Goal: Use online tool/utility: Utilize a website feature to perform a specific function

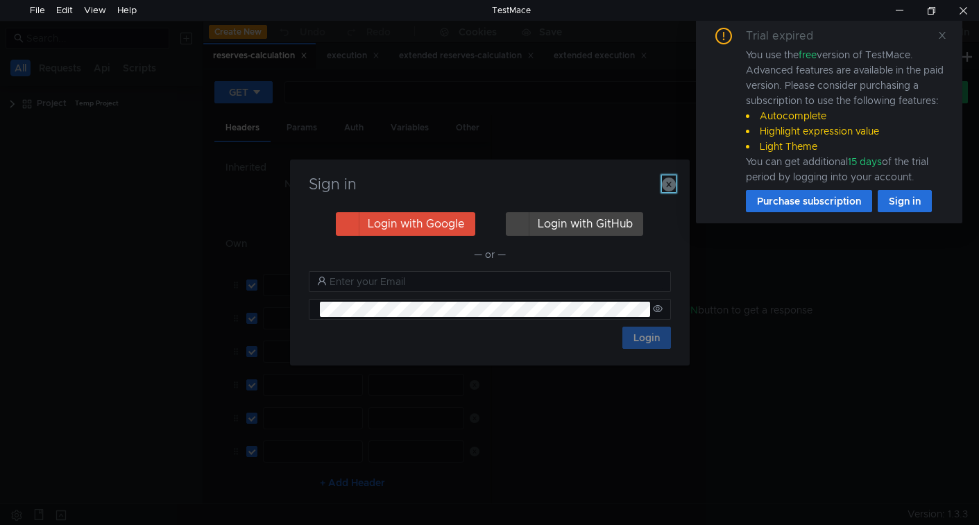
click at [669, 185] on icon "button" at bounding box center [669, 185] width 14 height 14
click at [946, 36] on icon at bounding box center [943, 36] width 10 height 10
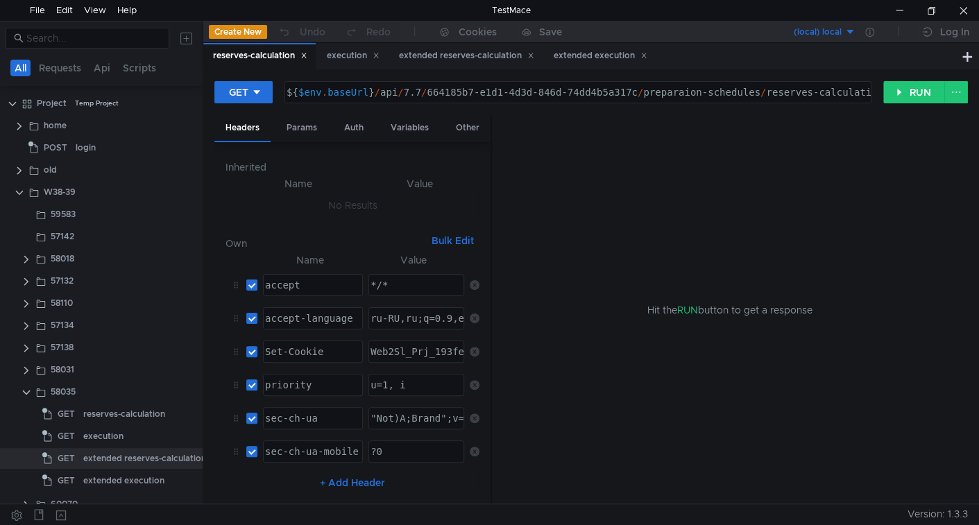
click at [272, 61] on div "reserves-calculation" at bounding box center [260, 56] width 94 height 15
click at [353, 52] on div "execution" at bounding box center [353, 56] width 53 height 15
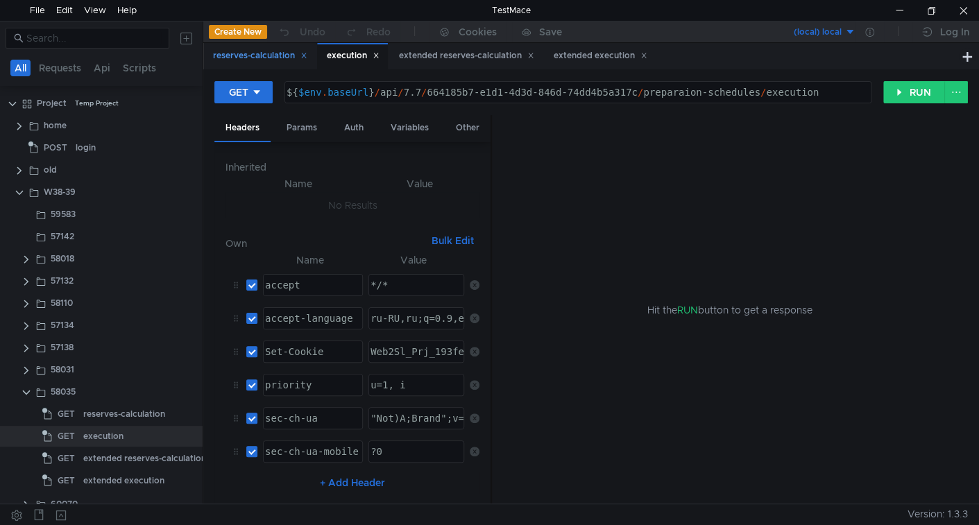
click at [245, 45] on div "reserves-calculation" at bounding box center [259, 56] width 112 height 26
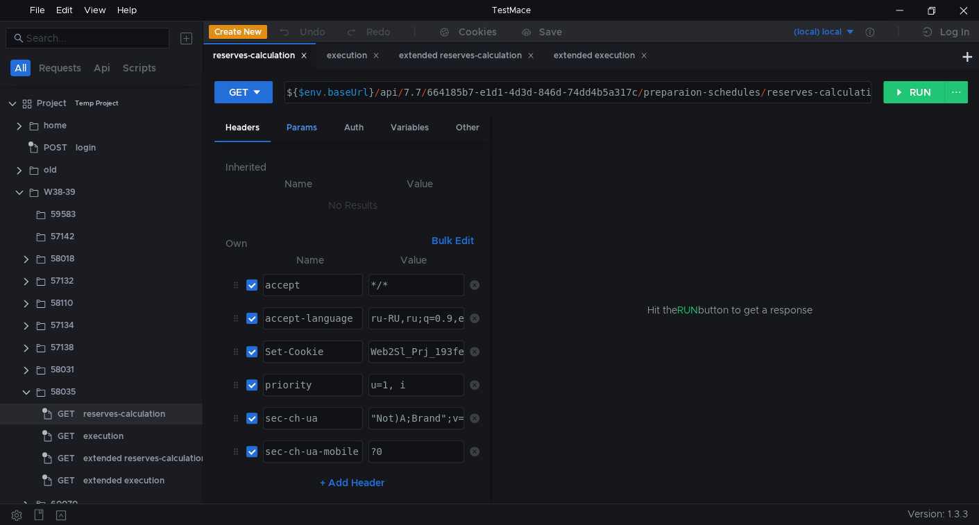
click at [302, 124] on div "Params" at bounding box center [302, 128] width 53 height 26
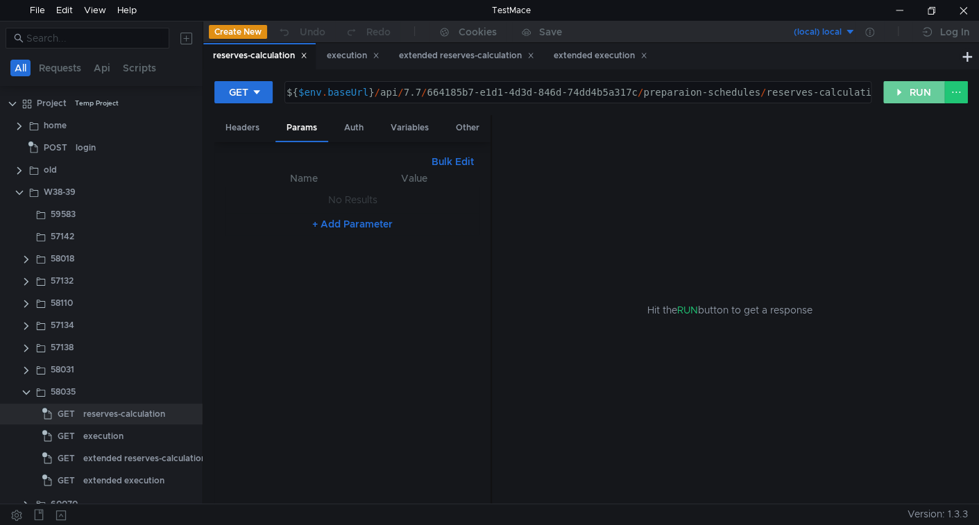
click at [890, 90] on button "RUN" at bounding box center [915, 92] width 62 height 22
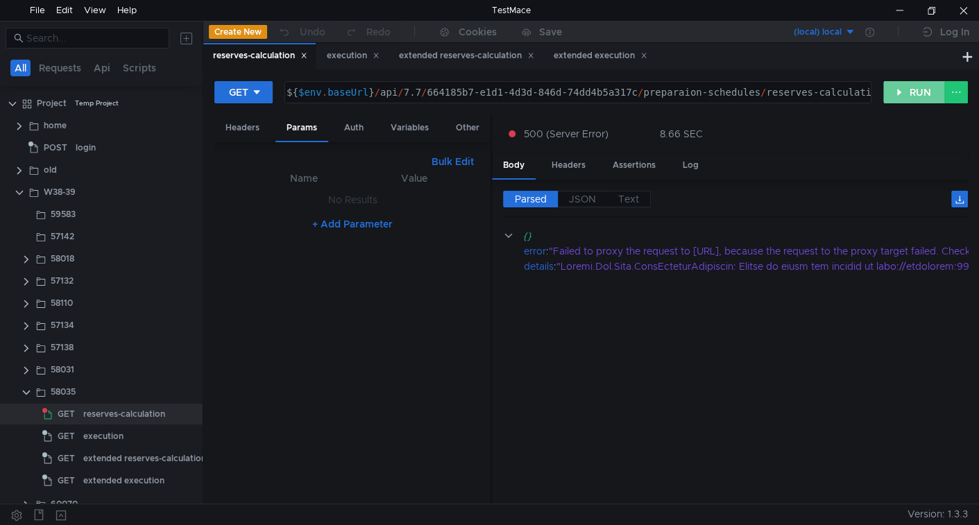
click at [901, 101] on button "RUN" at bounding box center [915, 92] width 62 height 22
click at [871, 32] on icon at bounding box center [870, 32] width 9 height 9
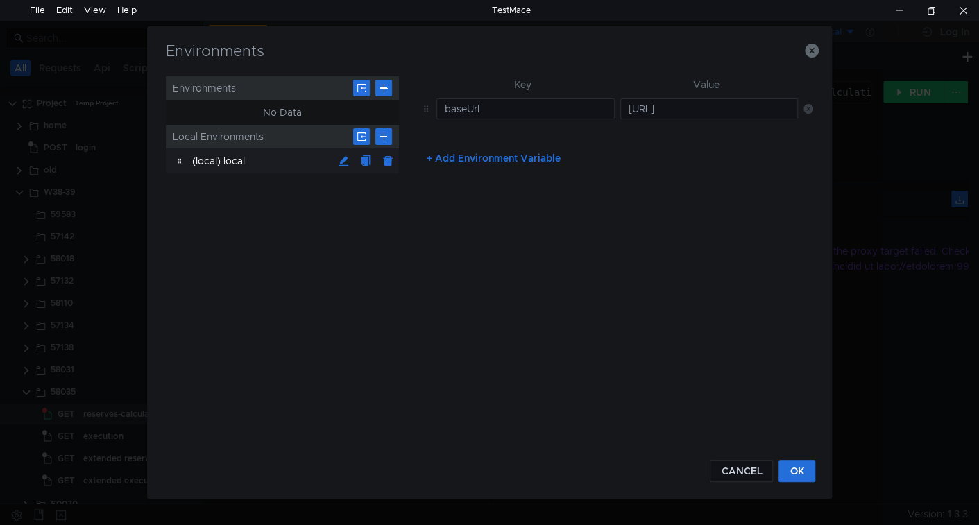
click at [813, 59] on div "Environments" at bounding box center [490, 59] width 653 height 33
click at [812, 55] on icon "button" at bounding box center [812, 51] width 14 height 14
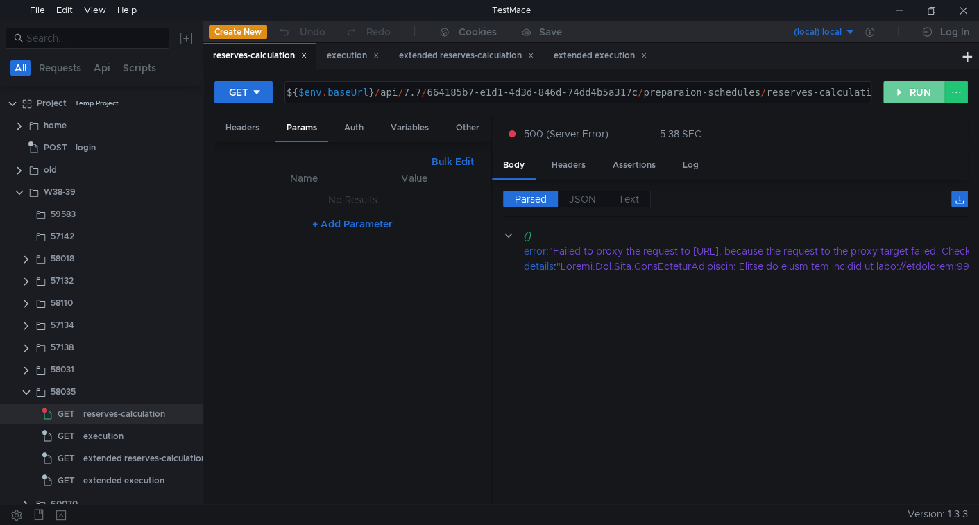
drag, startPoint x: 920, startPoint y: 85, endPoint x: 898, endPoint y: 107, distance: 30.9
click at [920, 86] on button "RUN" at bounding box center [915, 92] width 62 height 22
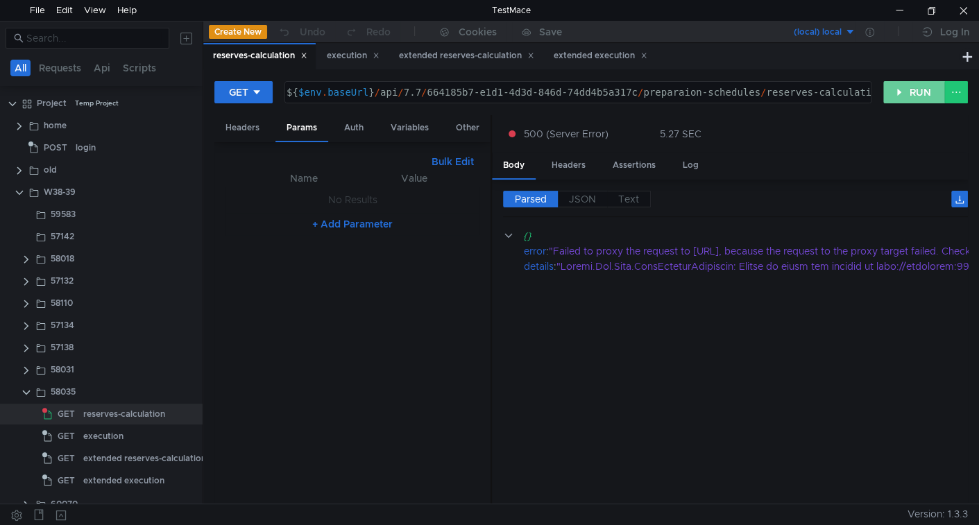
click at [904, 96] on button "RUN" at bounding box center [915, 92] width 62 height 22
click at [963, 13] on div at bounding box center [964, 10] width 32 height 21
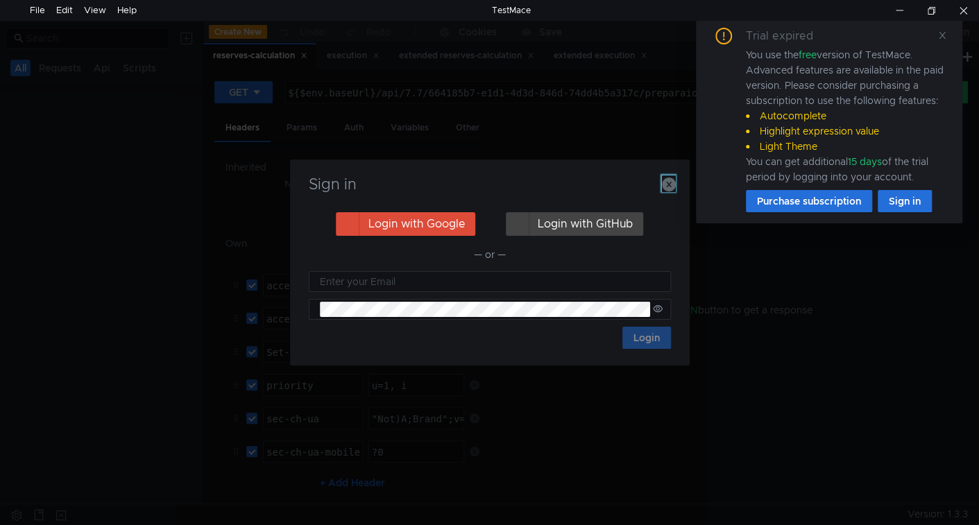
click at [671, 186] on icon "button" at bounding box center [669, 185] width 14 height 14
click at [941, 36] on icon at bounding box center [943, 36] width 10 height 10
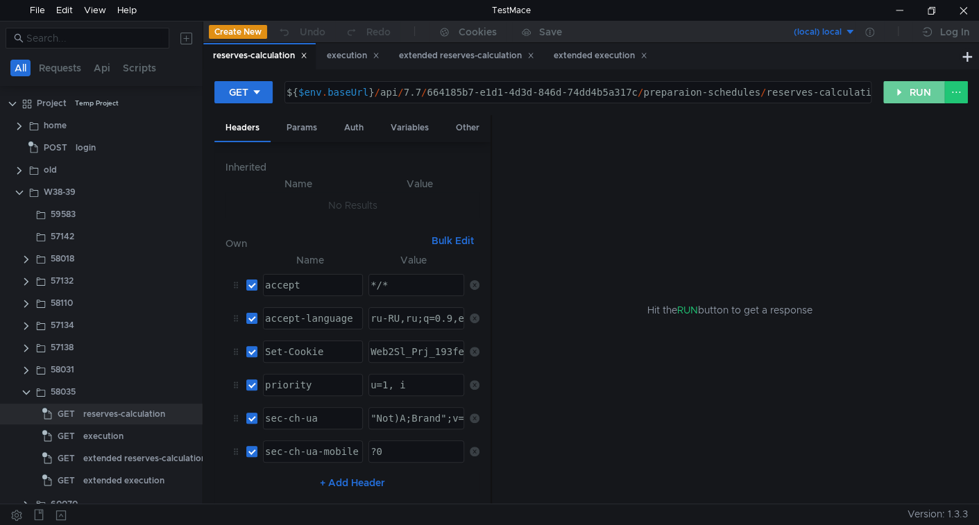
click at [920, 93] on button "RUN" at bounding box center [915, 92] width 62 height 22
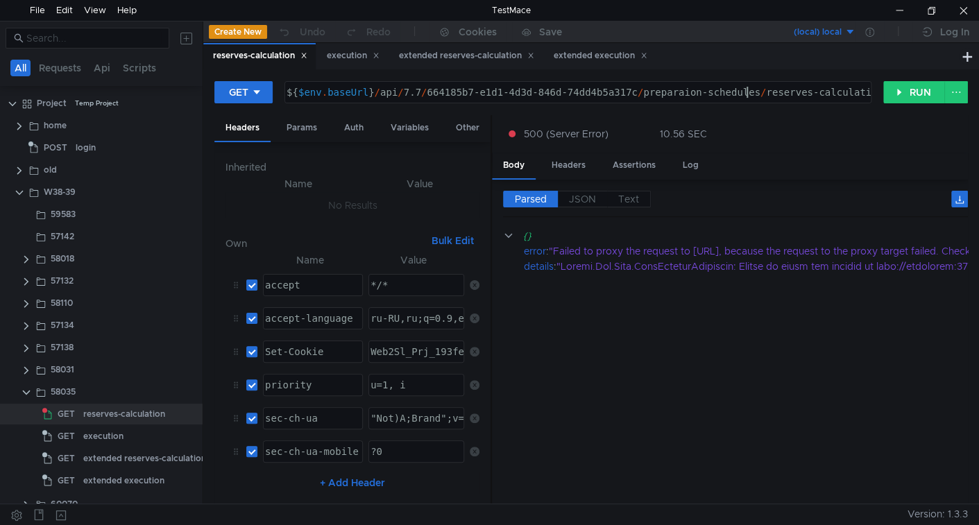
click at [746, 95] on div "${ $env . baseUrl } / api / 7.7 / 664185b7-e1d1-4d3d-846d-74dd4b5a317c / prepar…" at bounding box center [584, 103] width 600 height 33
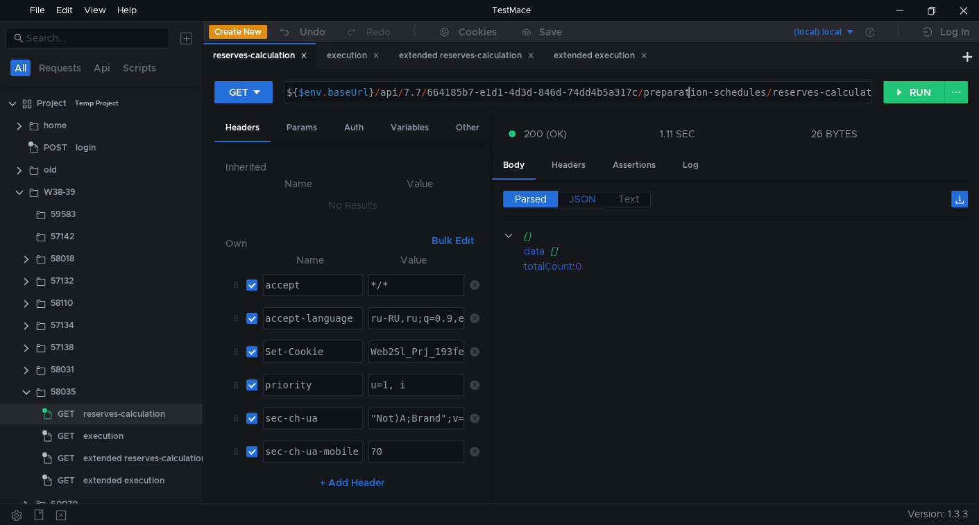
type textarea "${$env.baseUrl}/api/7.7/664185b7-e1d1-4d3d-846d-74dd4b5a317c/preparation-schedu…"
click at [586, 194] on span "JSON" at bounding box center [582, 199] width 27 height 12
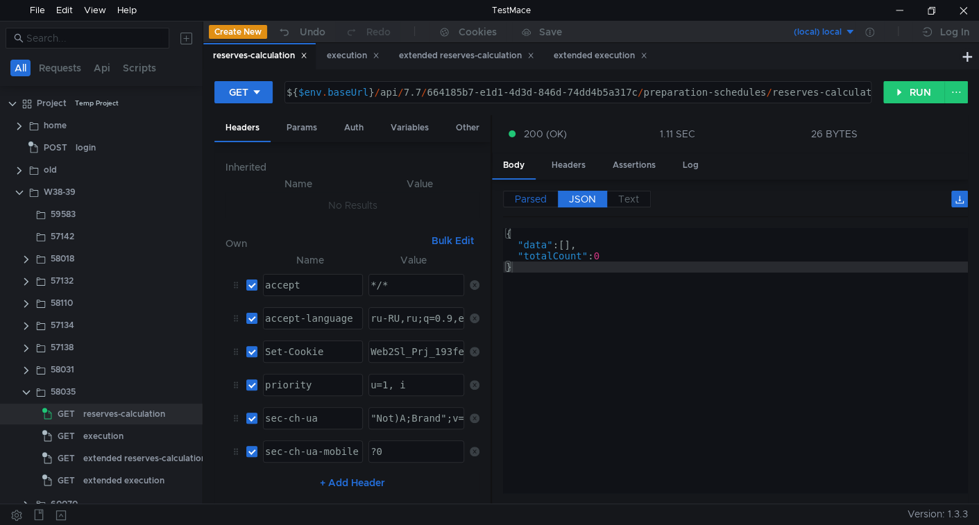
click at [534, 195] on span "Parsed" at bounding box center [531, 199] width 32 height 12
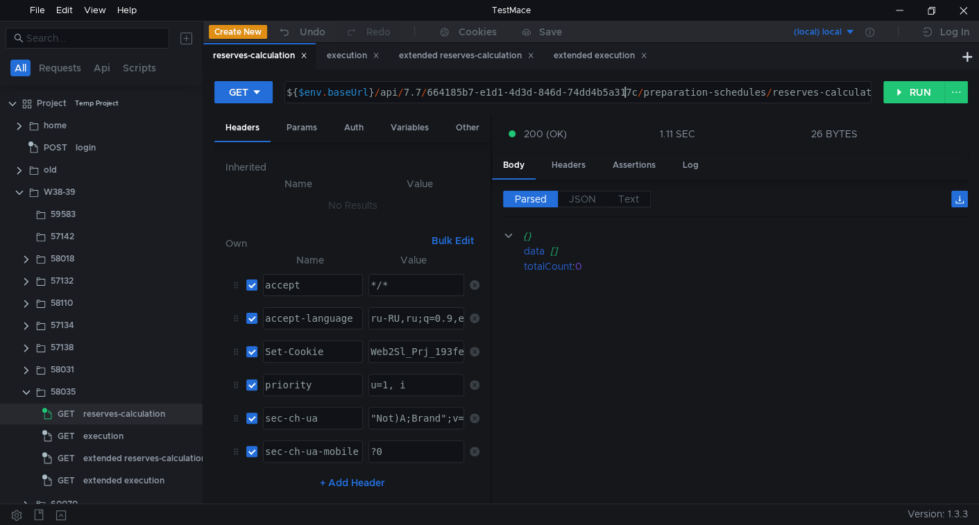
click at [626, 92] on div "${ $env . baseUrl } / api / 7.7 / 664185b7-e1d1-4d3d-846d-74dd4b5a317c / prepar…" at bounding box center [587, 103] width 606 height 33
click at [566, 89] on div "${ $env . baseUrl } / api / 7.7 / 664185b7-e1d1-4d3d-846d-74dd4b5a317c / prepar…" at bounding box center [587, 103] width 606 height 33
click at [441, 94] on div "${ $env . baseUrl } / api / 7.7 / 664185b7-e1d1-4d3d-846d-74dd4b5a317c / prepar…" at bounding box center [587, 103] width 606 height 33
drag, startPoint x: 441, startPoint y: 94, endPoint x: 595, endPoint y: 81, distance: 154.6
click at [595, 82] on div "${ $env . baseUrl } / api / 7.7 / 664185b7-e1d1-4d3d-846d-74dd4b5a317c / prepar…" at bounding box center [578, 92] width 586 height 21
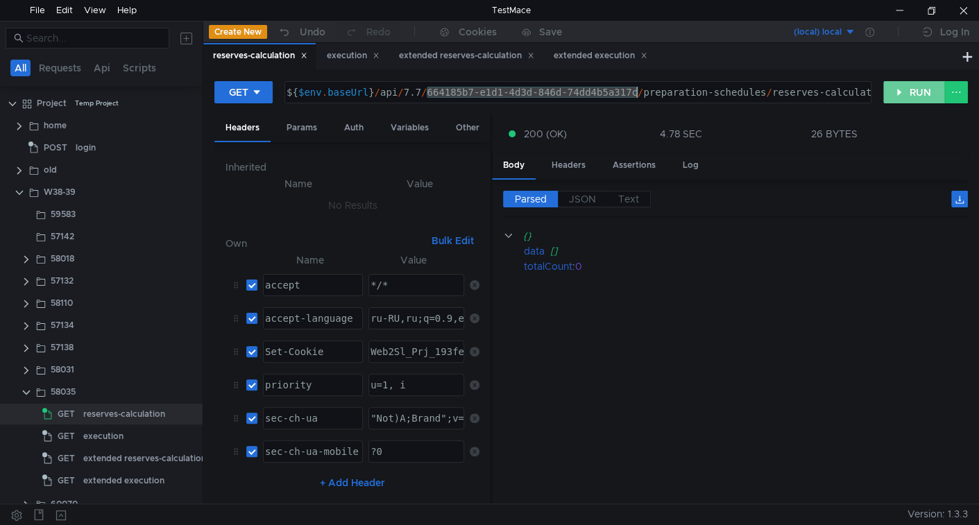
click at [915, 94] on button "RUN" at bounding box center [915, 92] width 62 height 22
click at [913, 84] on button "RUN" at bounding box center [915, 92] width 62 height 22
click at [909, 92] on button "RUN" at bounding box center [915, 92] width 62 height 22
drag, startPoint x: 900, startPoint y: 99, endPoint x: 780, endPoint y: 277, distance: 215.4
click at [901, 99] on button "RUN" at bounding box center [915, 92] width 62 height 22
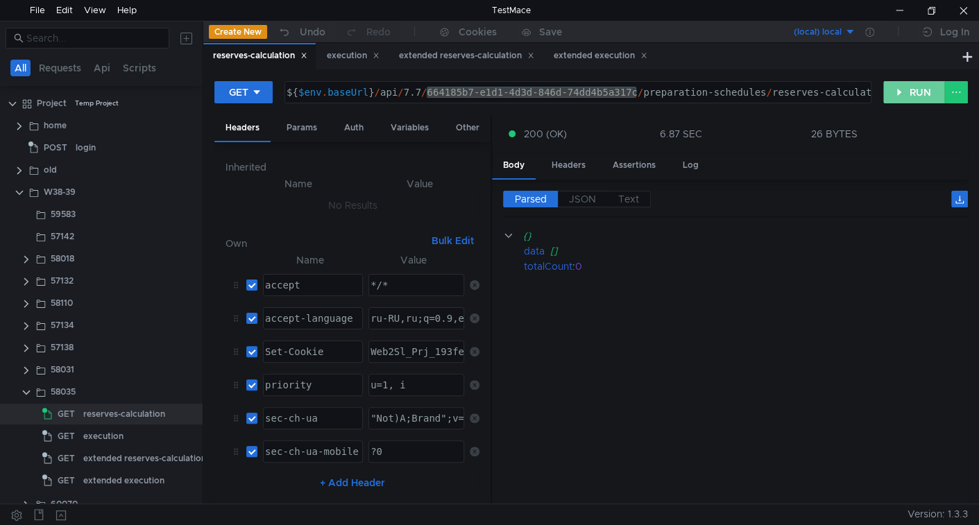
click at [903, 90] on button "RUN" at bounding box center [915, 92] width 62 height 22
drag, startPoint x: 930, startPoint y: 95, endPoint x: 875, endPoint y: 109, distance: 56.6
click at [929, 94] on button "RUN" at bounding box center [915, 92] width 62 height 22
click at [61, 149] on span "POST" at bounding box center [56, 147] width 24 height 21
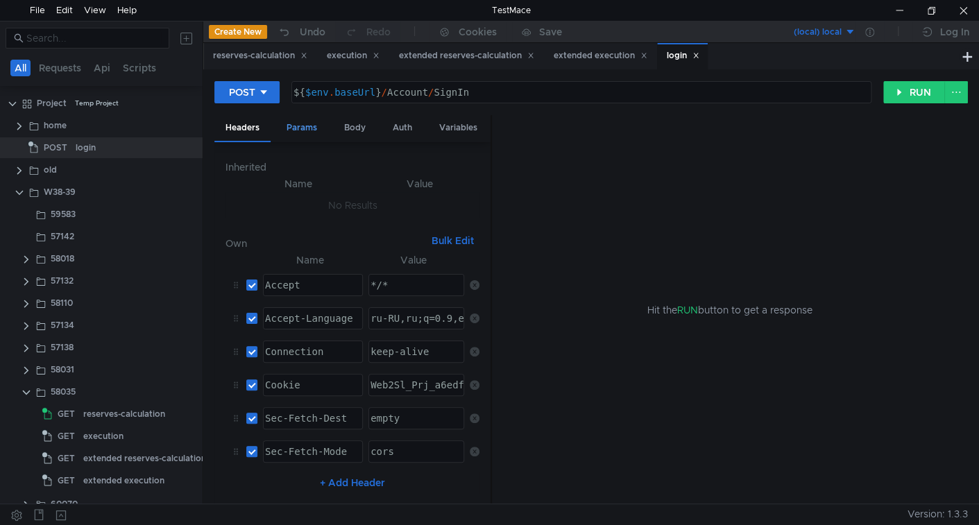
click at [293, 128] on div "Params" at bounding box center [302, 128] width 53 height 26
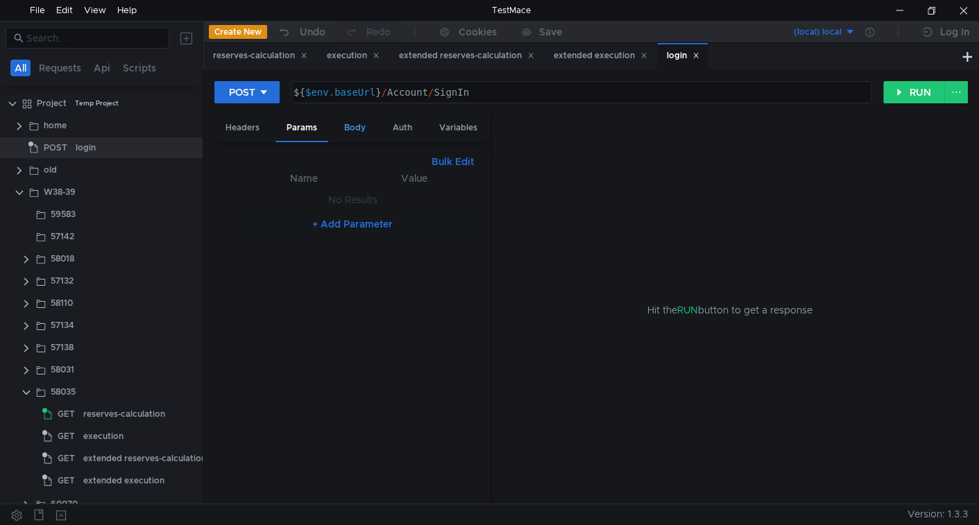
click at [354, 128] on div "Body" at bounding box center [355, 128] width 44 height 26
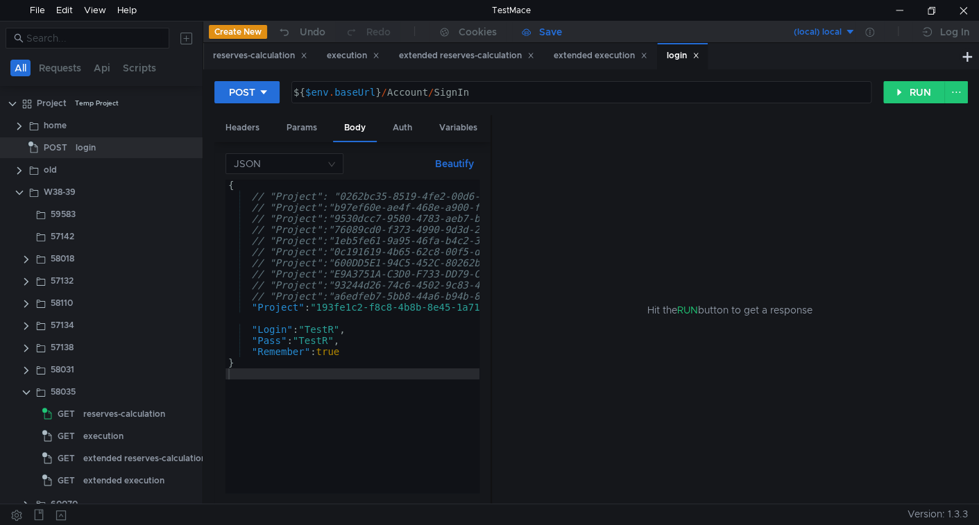
click at [546, 33] on div "Save" at bounding box center [550, 32] width 23 height 10
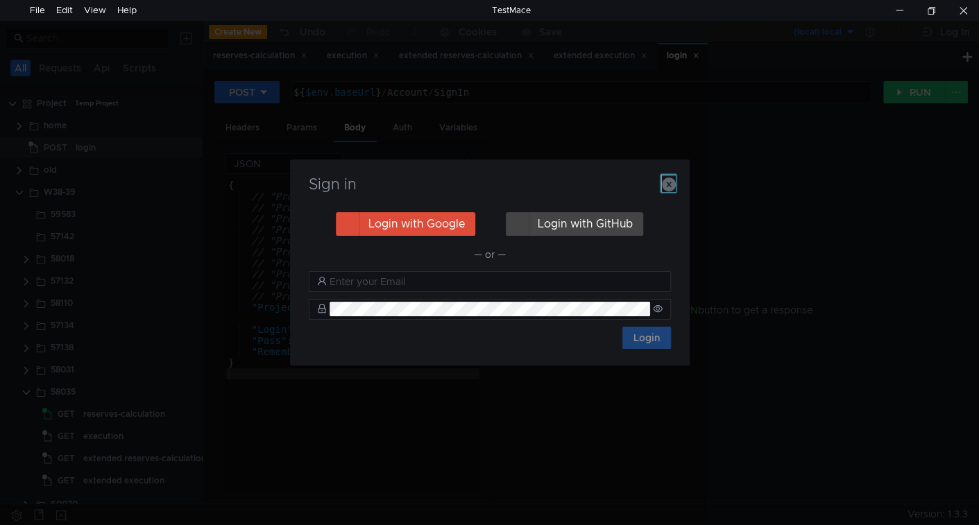
click at [673, 190] on icon "button" at bounding box center [669, 185] width 14 height 14
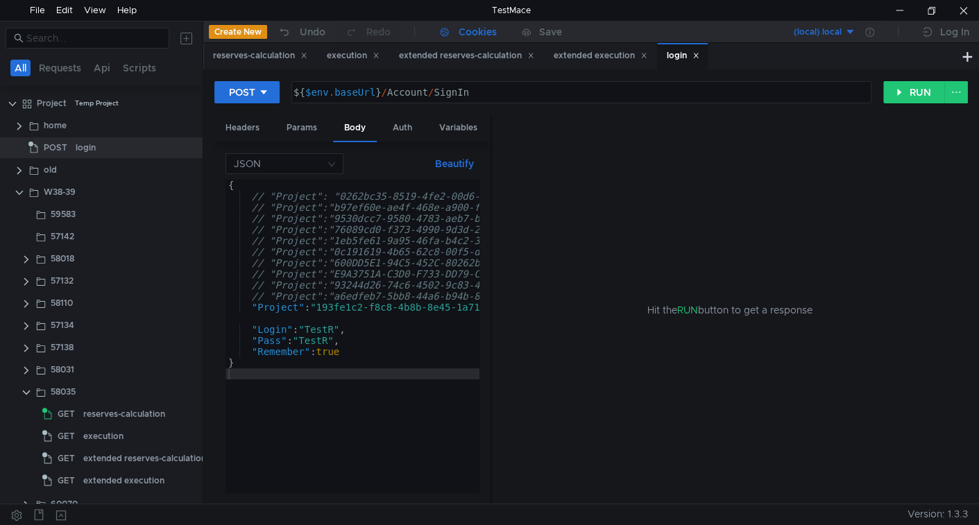
click at [458, 37] on div "Cookies" at bounding box center [468, 32] width 78 height 21
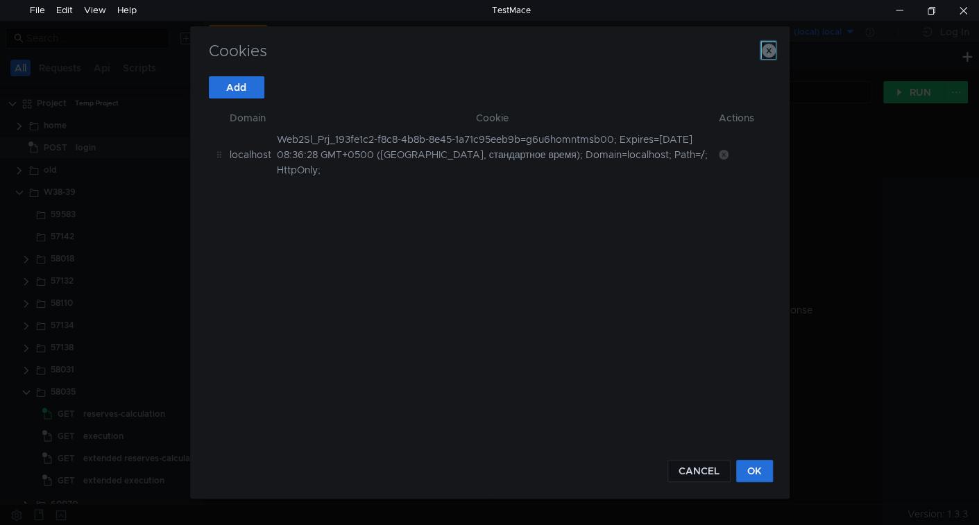
click at [767, 52] on icon "button" at bounding box center [769, 51] width 14 height 14
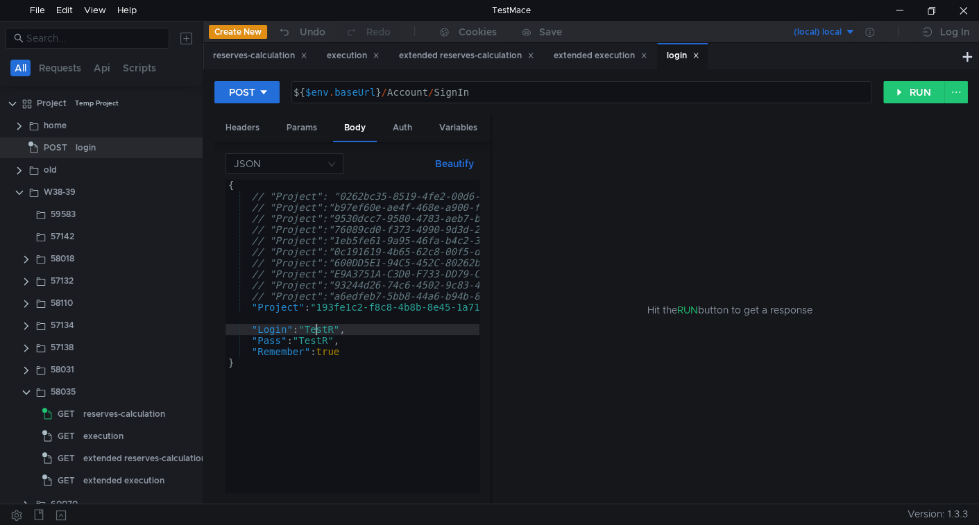
click at [315, 331] on div "{ // "Project": "0262bc35-8519-4fe2-00d6-75f081bc55e3", // uran DEV // "Project…" at bounding box center [535, 347] width 618 height 335
click at [462, 35] on div "Cookies" at bounding box center [478, 32] width 38 height 17
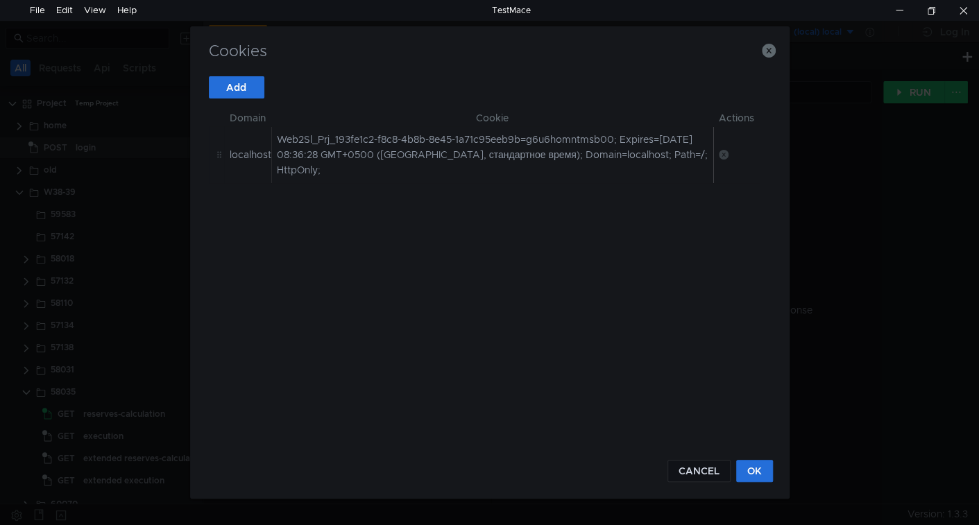
click at [723, 154] on icon at bounding box center [724, 155] width 10 height 10
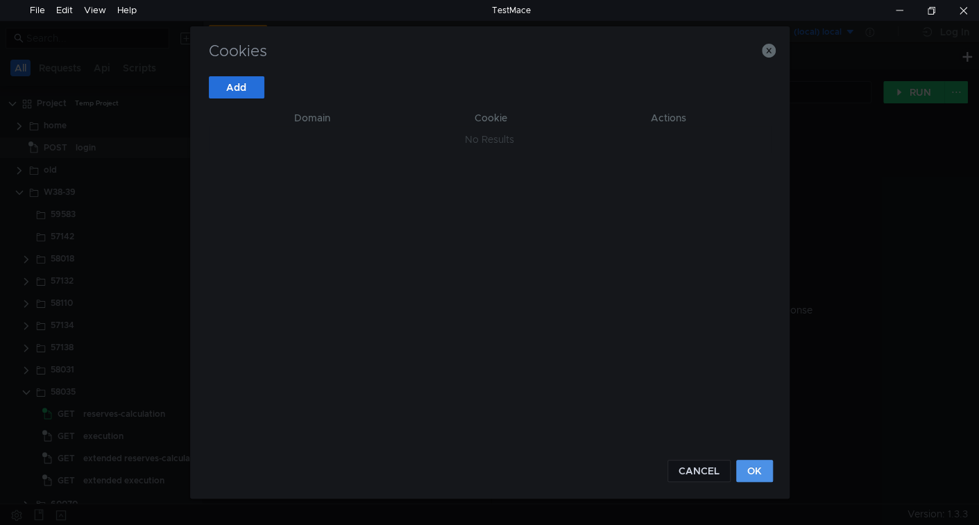
click at [764, 472] on button "OK" at bounding box center [755, 471] width 37 height 22
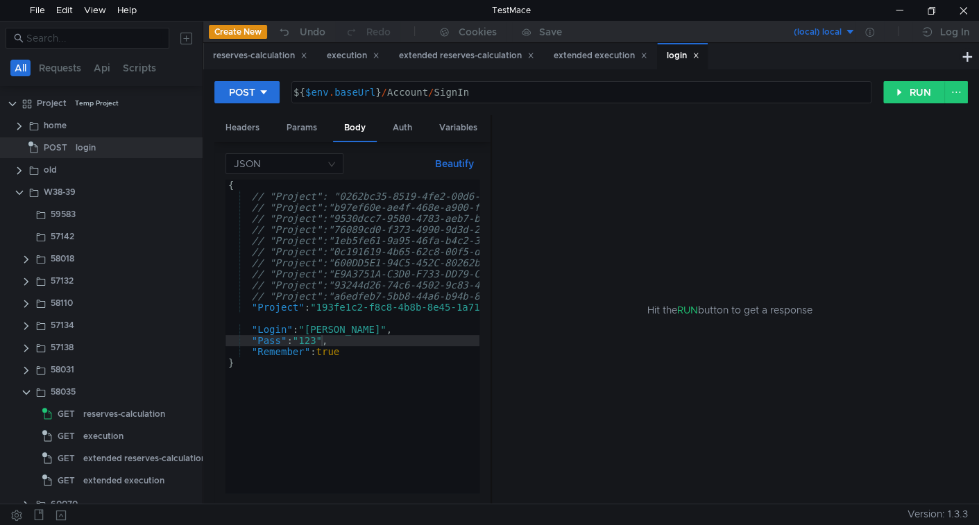
type textarea "// "Project":"a6edfeb7-5bb8-44a6-b94b-8336b1921126", // saturn lums"
click at [327, 294] on div "{ // "Project": "0262bc35-8519-4fe2-00d6-75f081bc55e3", // uran DEV // "Project…" at bounding box center [535, 345] width 618 height 330
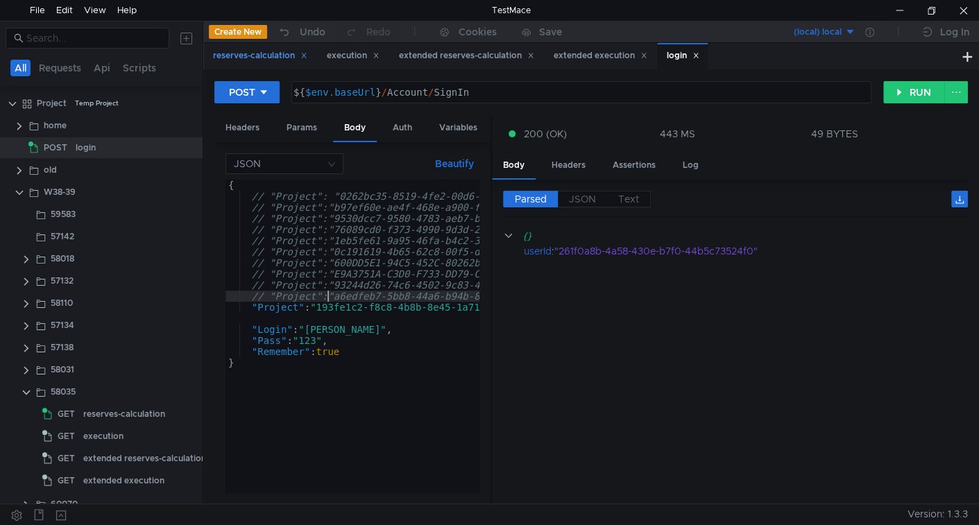
click at [272, 54] on div "reserves-calculation" at bounding box center [260, 56] width 94 height 15
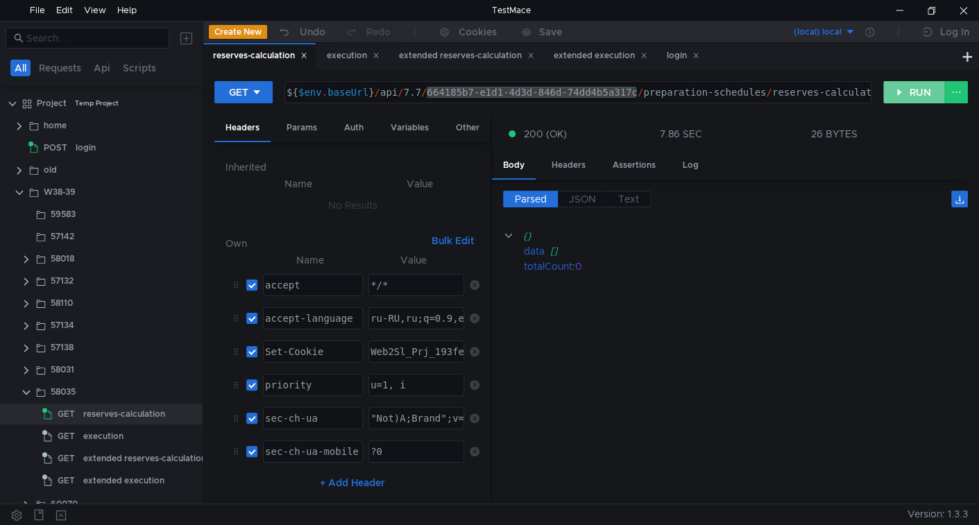
click at [907, 92] on button "RUN" at bounding box center [915, 92] width 62 height 22
drag, startPoint x: 905, startPoint y: 82, endPoint x: 891, endPoint y: 126, distance: 45.9
click at [904, 86] on button "RUN" at bounding box center [915, 92] width 62 height 22
click at [930, 84] on button "RUN" at bounding box center [915, 92] width 62 height 22
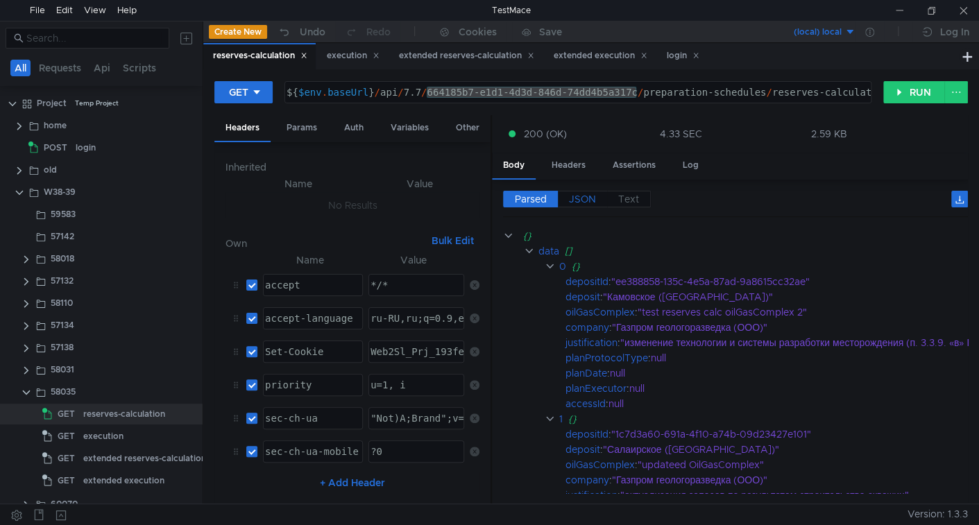
click at [584, 203] on span "JSON" at bounding box center [582, 199] width 27 height 12
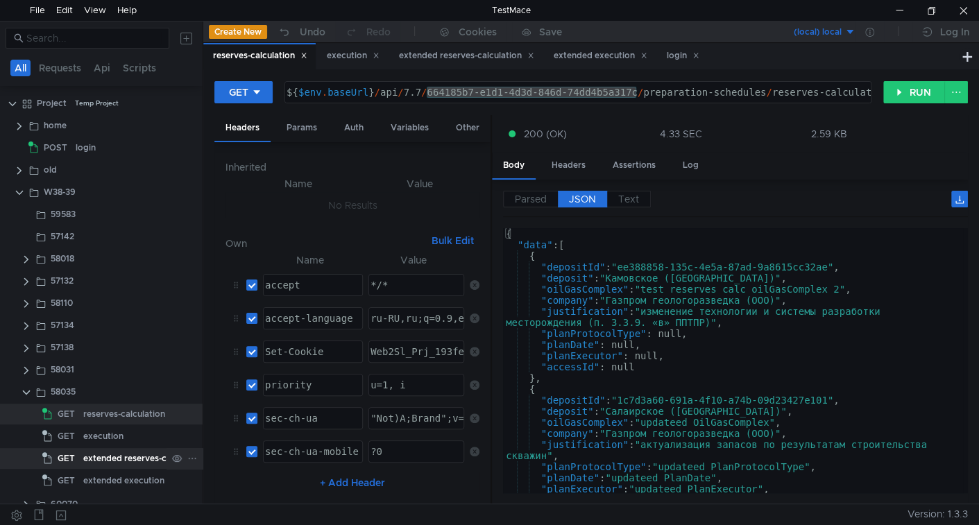
click at [99, 457] on div "extended reserves-calculation" at bounding box center [144, 458] width 123 height 21
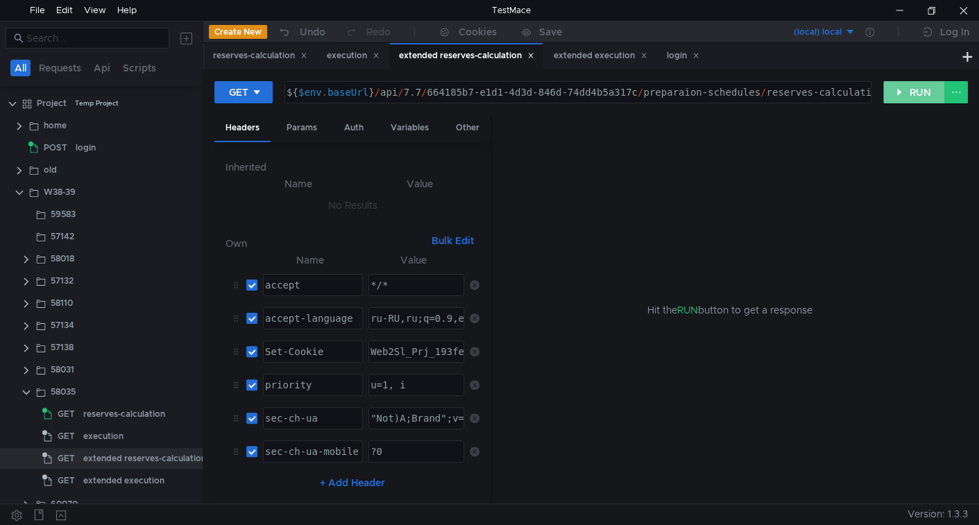
click at [919, 94] on button "RUN" at bounding box center [915, 92] width 62 height 22
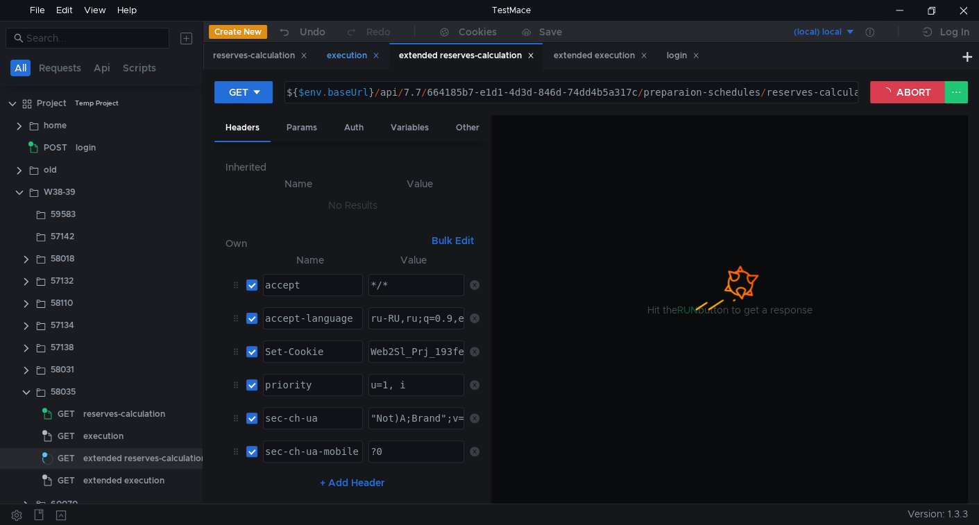
click at [379, 57] on icon at bounding box center [376, 55] width 5 height 5
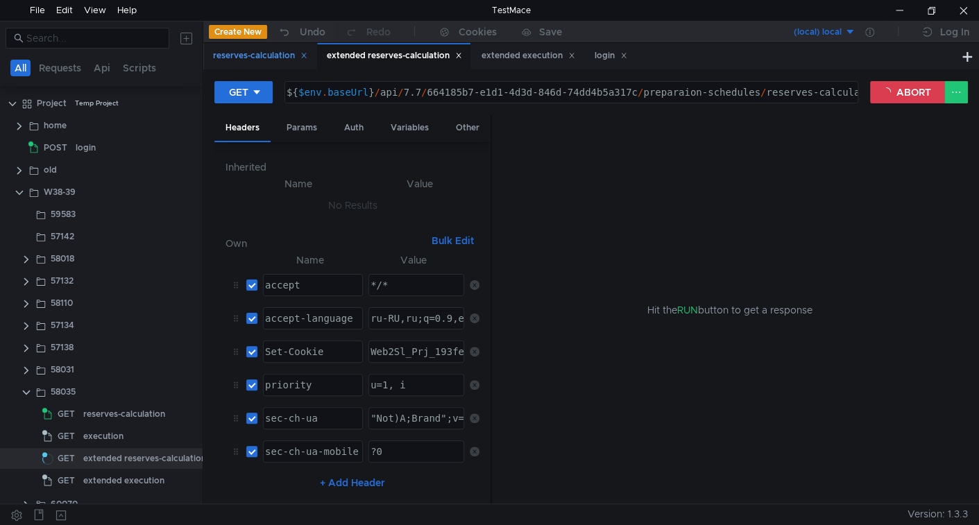
click at [305, 59] on icon at bounding box center [304, 55] width 7 height 7
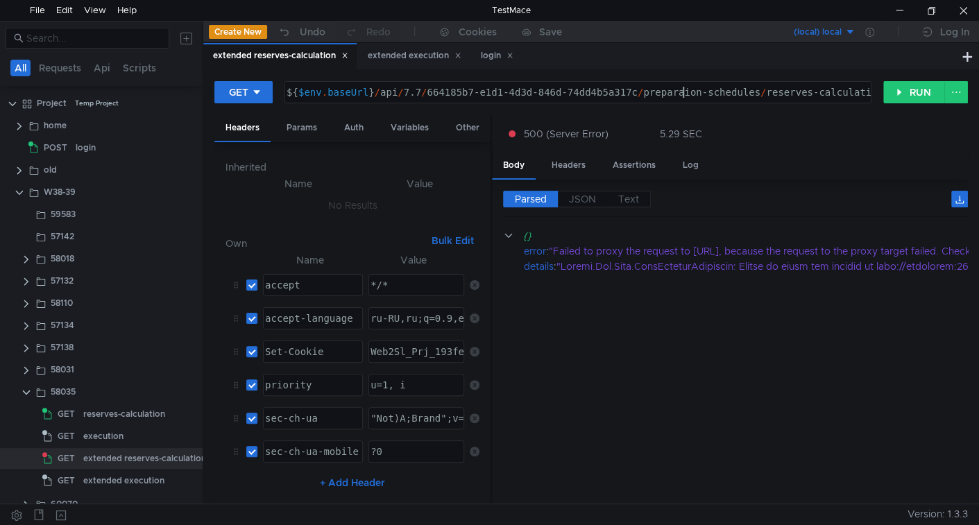
click at [685, 92] on div "${ $env . baseUrl } / api / 7.7 / 664185b7-e1d1-4d3d-846d-74dd4b5a317c / prepar…" at bounding box center [610, 103] width 653 height 33
type textarea "${$env.baseUrl}/api/7.7/664185b7-e1d1-4d3d-846d-74dd4b5a317c/preparation-schedu…"
click at [918, 84] on button "RUN" at bounding box center [915, 92] width 62 height 22
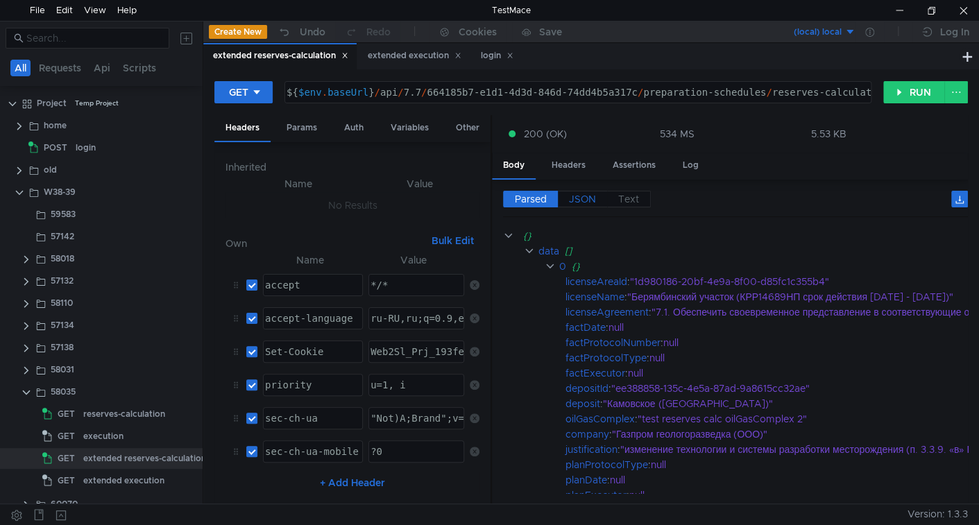
click at [593, 196] on span "JSON" at bounding box center [582, 199] width 27 height 12
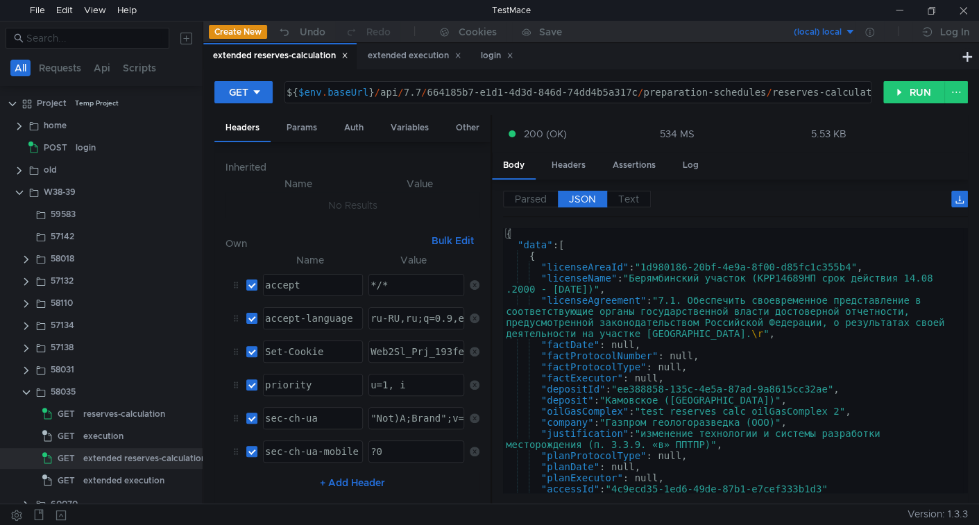
type textarea ""licenseAgreement": "7.1. Обеспечить своевременное представление в соответствую…"
click at [656, 331] on div "{ "data" : [ { "licenseAreaId" : "1d980186-20bf-4e9a-8f00-d85fc1c355b4" , "lice…" at bounding box center [733, 371] width 460 height 287
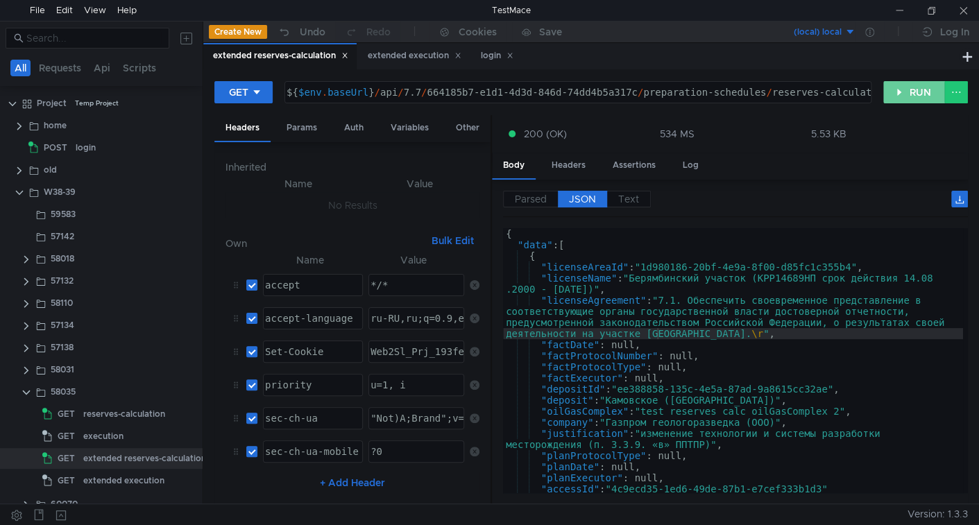
click at [909, 92] on button "RUN" at bounding box center [915, 92] width 62 height 22
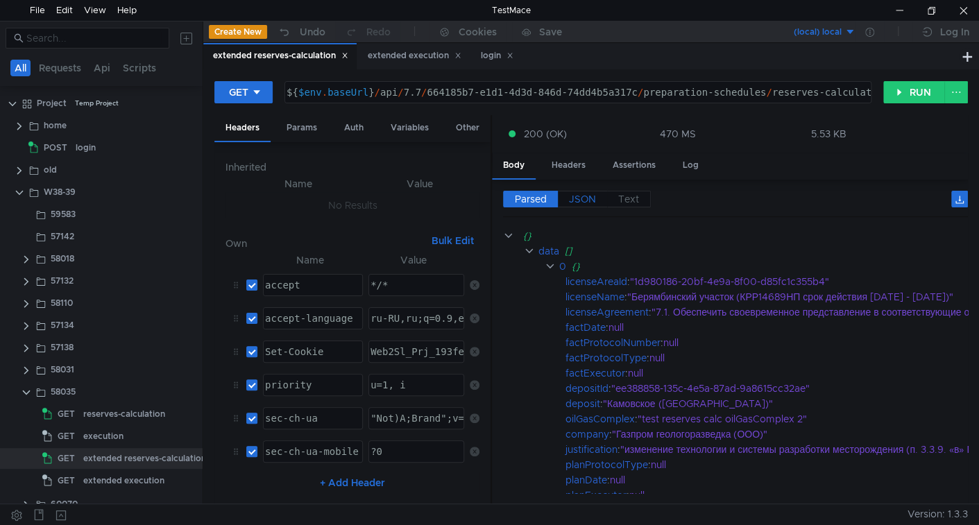
click at [582, 200] on span "JSON" at bounding box center [582, 199] width 27 height 12
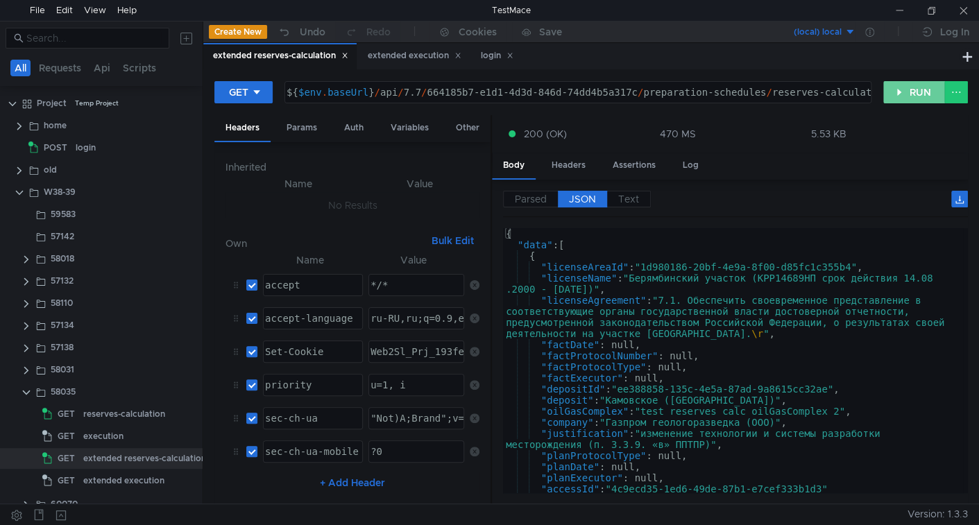
click at [915, 96] on button "RUN" at bounding box center [915, 92] width 62 height 22
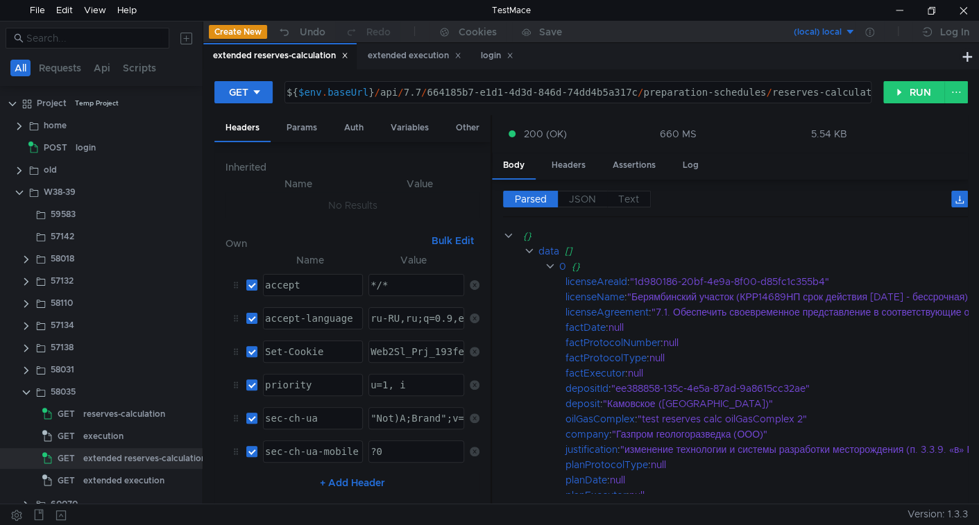
drag, startPoint x: 588, startPoint y: 199, endPoint x: 583, endPoint y: 224, distance: 25.5
click at [588, 198] on span "JSON" at bounding box center [582, 199] width 27 height 12
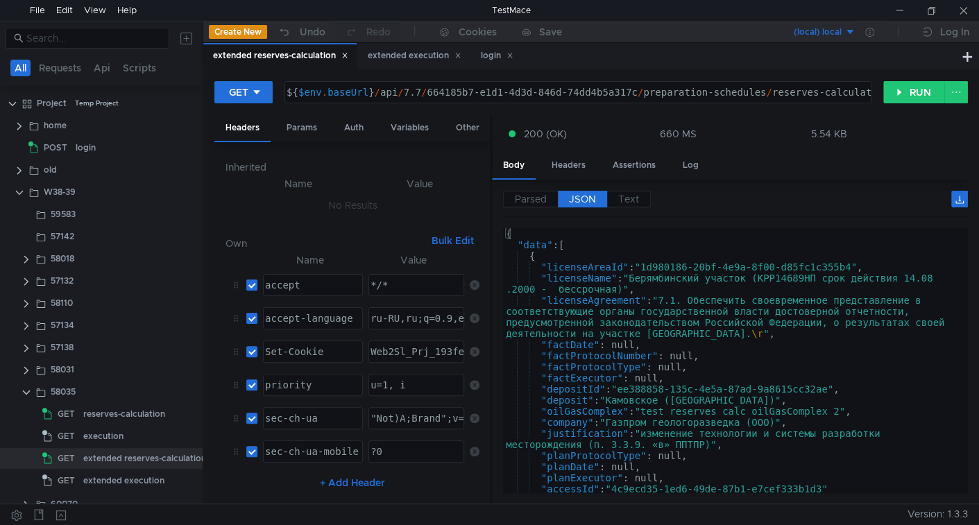
click at [650, 279] on div "{ "data" : [ { "licenseAreaId" : "1d980186-20bf-4e9a-8f00-d85fc1c355b4" , "lice…" at bounding box center [733, 371] width 460 height 287
type textarea ""licenseName": "Берямбинский участок (КРР14689НП срок действия 14.08.2000 - бес…"
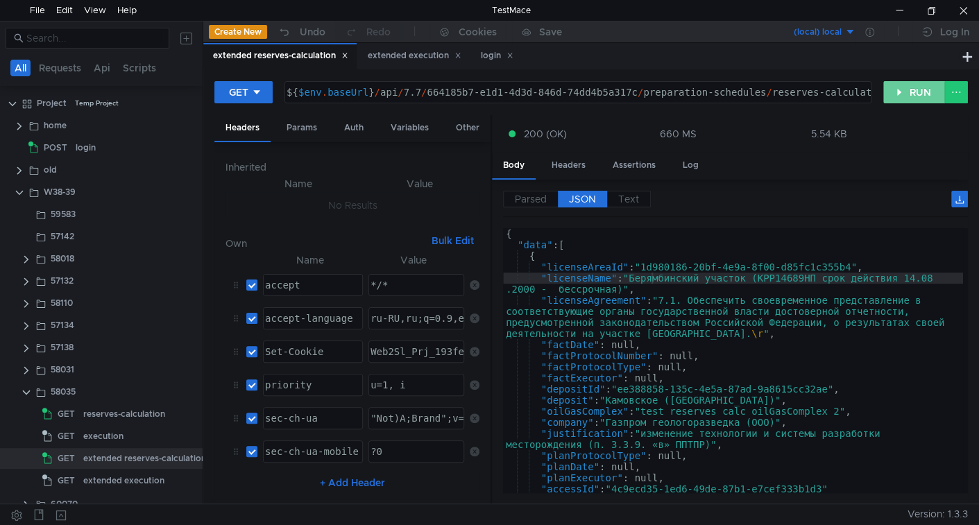
click at [923, 92] on button "RUN" at bounding box center [915, 92] width 62 height 22
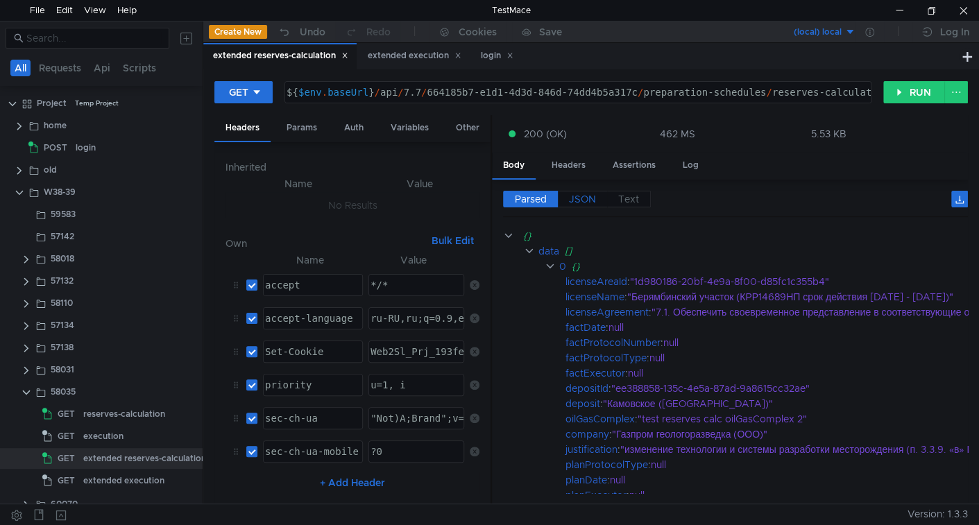
click at [587, 197] on span "JSON" at bounding box center [582, 199] width 27 height 12
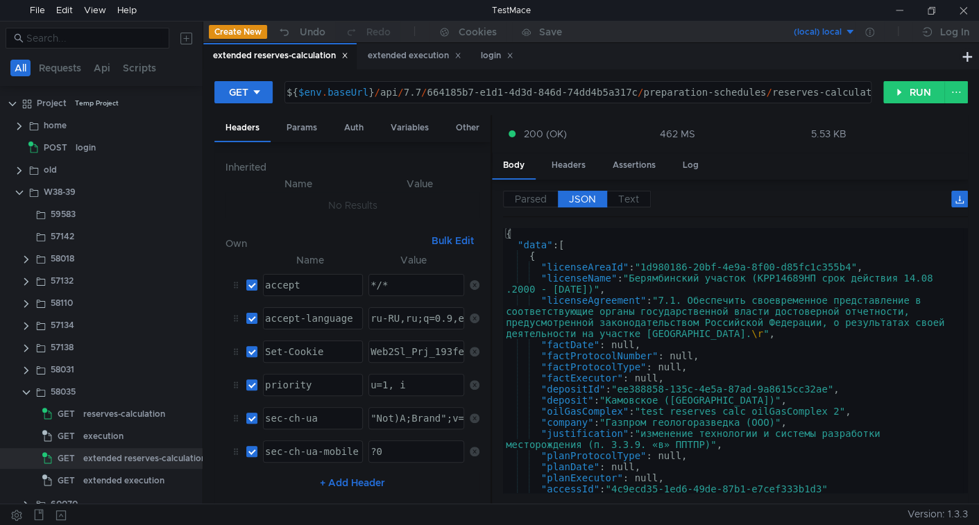
scroll to position [0, 28]
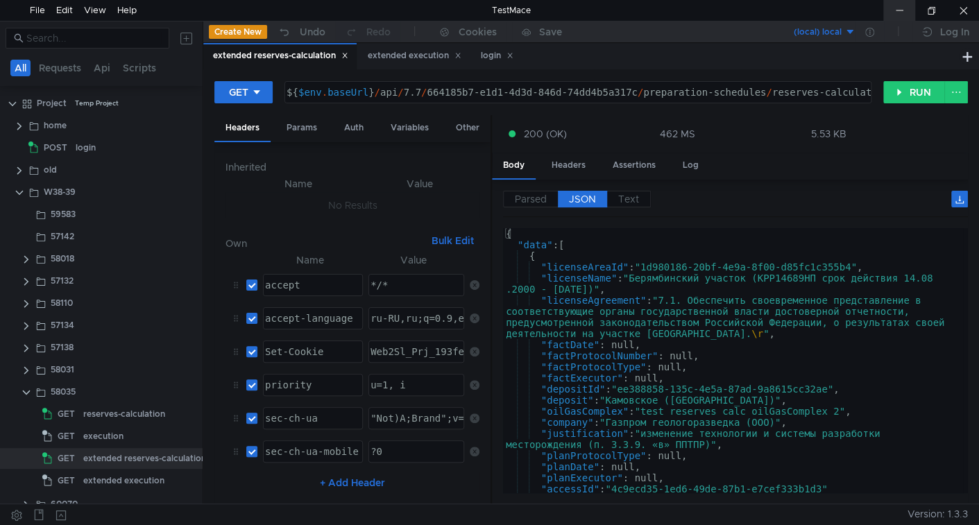
click at [902, 5] on div at bounding box center [900, 10] width 32 height 21
click at [900, 93] on button "RUN" at bounding box center [915, 92] width 62 height 22
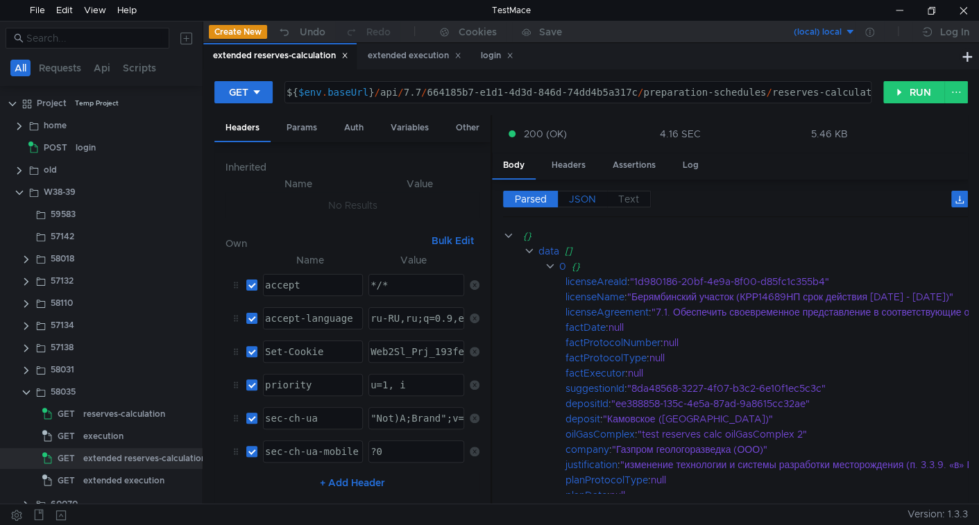
click at [584, 198] on span "JSON" at bounding box center [582, 199] width 27 height 12
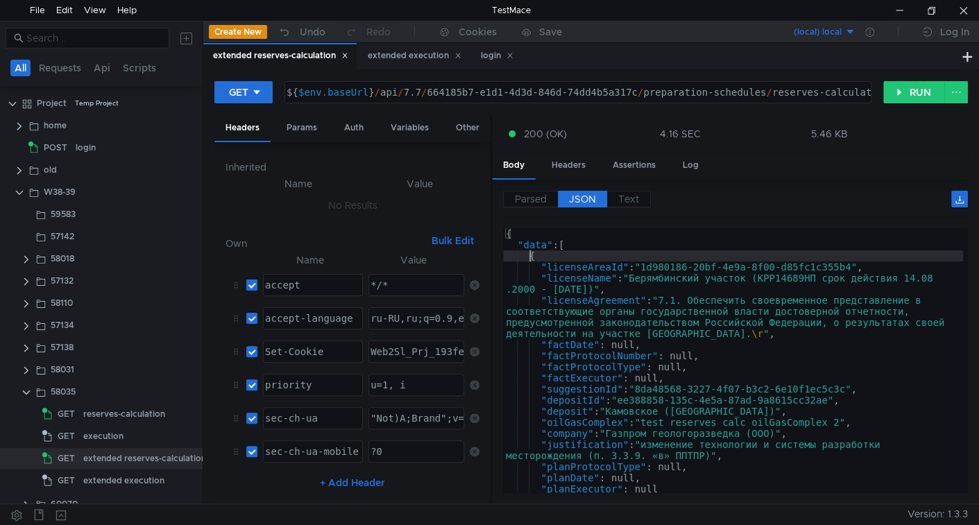
click at [530, 257] on div "{ "data" : [ { "licenseAreaId" : "1d980186-20bf-4e9a-8f00-d85fc1c355b4" , "lice…" at bounding box center [733, 371] width 460 height 287
click at [589, 389] on div "{ "data" : [ { "licenseAreaId" : "1d980186-20bf-4e9a-8f00-d85fc1c355b4" , "lice…" at bounding box center [733, 371] width 460 height 287
type textarea ""suggestionId": "8da48568-3227-4f07-b3c2-6e10f1ec5c3c","
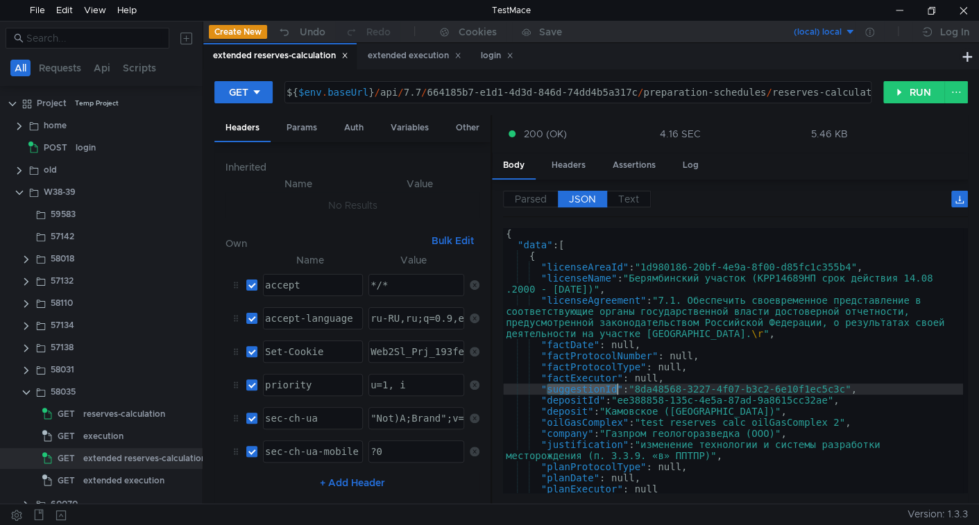
click at [589, 389] on div "{ "data" : [ { "licenseAreaId" : "1d980186-20bf-4e9a-8f00-d85fc1c355b4" , "lice…" at bounding box center [733, 371] width 460 height 287
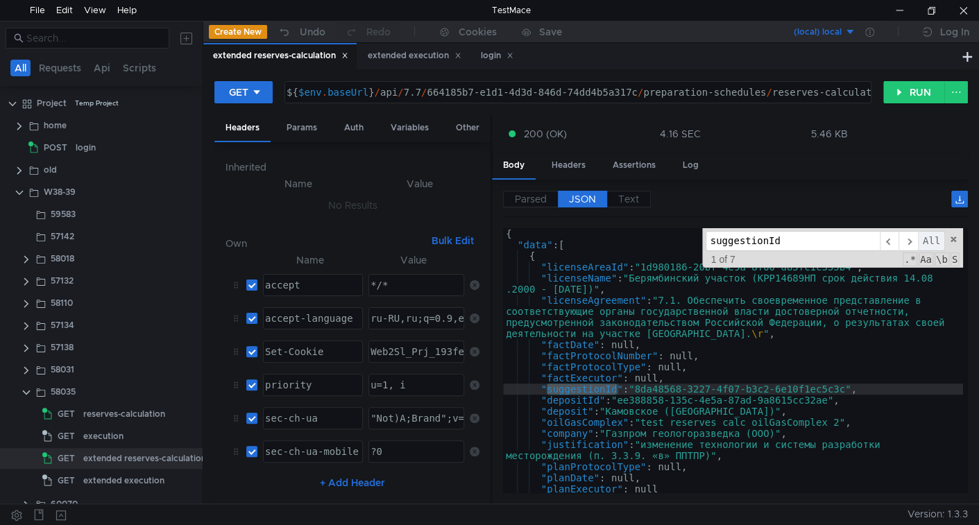
click at [923, 241] on span "All" at bounding box center [931, 241] width 27 height 20
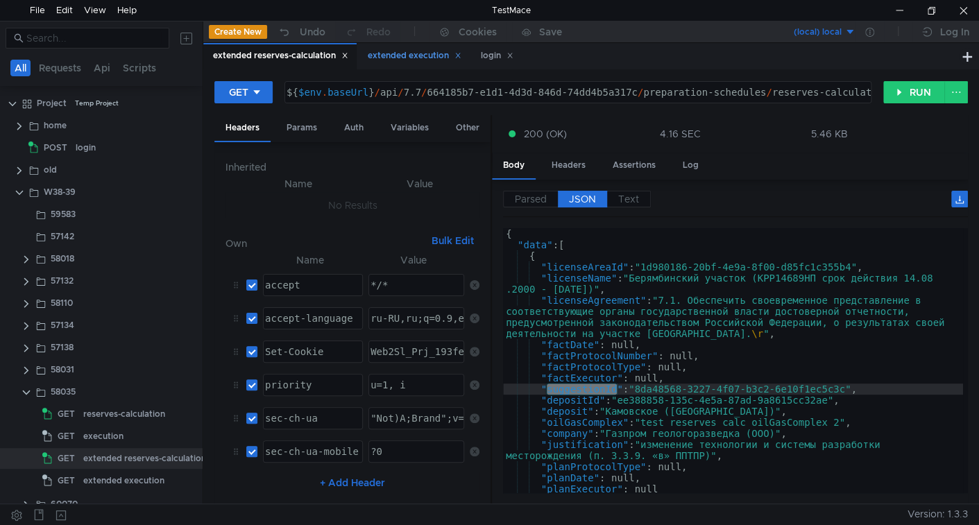
click at [409, 53] on div "extended execution" at bounding box center [415, 56] width 94 height 15
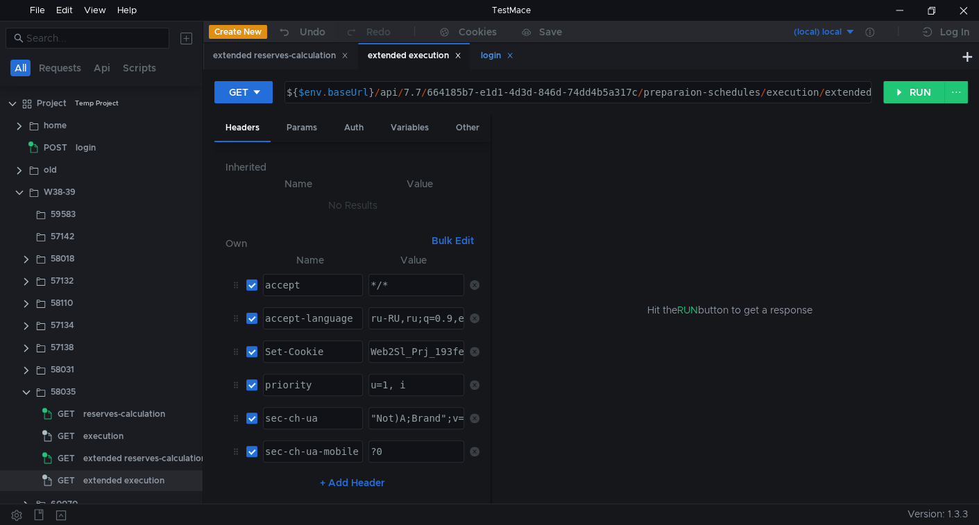
click at [493, 54] on div "login" at bounding box center [497, 56] width 33 height 15
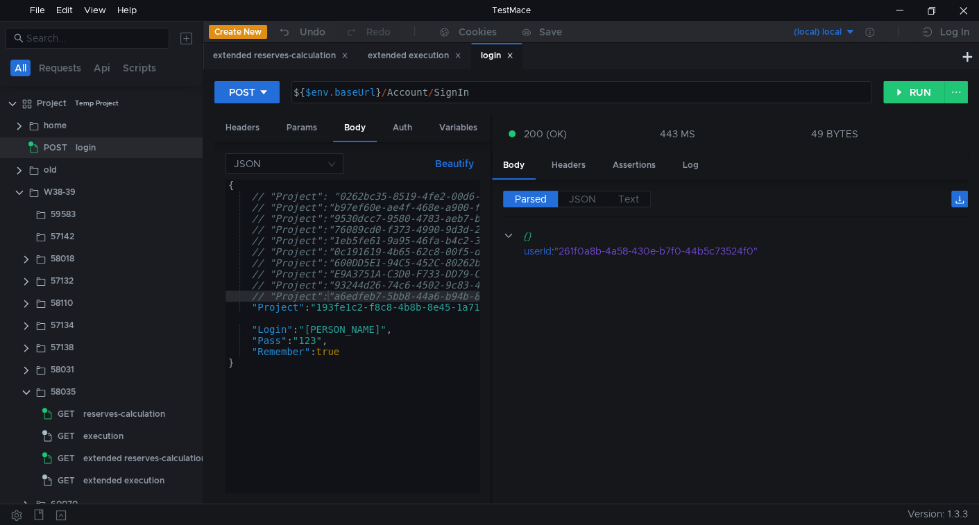
click at [514, 56] on icon at bounding box center [510, 55] width 7 height 7
